Goal: Check status

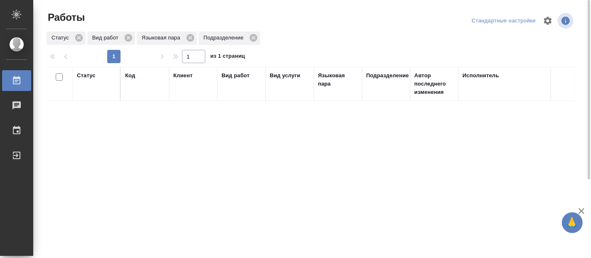
click at [277, 155] on div "Статус Код Клиент Вид работ Вид услуги Языковая пара Подразделение Автор послед…" at bounding box center [310, 216] width 529 height 299
drag, startPoint x: 277, startPoint y: 155, endPoint x: 258, endPoint y: 132, distance: 29.6
click at [277, 153] on div "Статус Код Клиент Вид работ Вид услуги Языковая пара Подразделение Автор послед…" at bounding box center [310, 216] width 529 height 299
click at [406, 216] on div "Статус Код Клиент Вид работ Вид услуги Языковая пара Подразделение Автор послед…" at bounding box center [310, 216] width 529 height 299
